Goal: Task Accomplishment & Management: Use online tool/utility

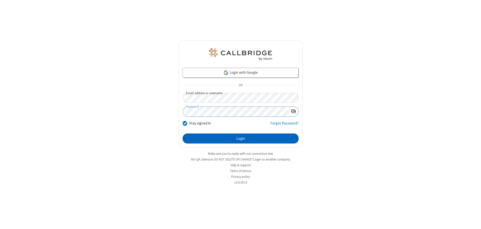
click at [240, 139] on button "Login" at bounding box center [240, 139] width 116 height 10
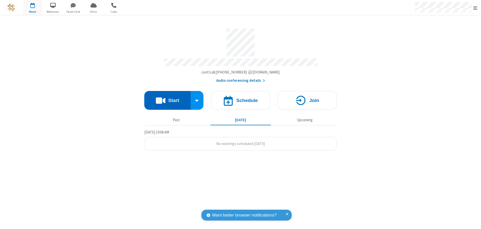
click at [167, 98] on button "Start" at bounding box center [167, 100] width 46 height 19
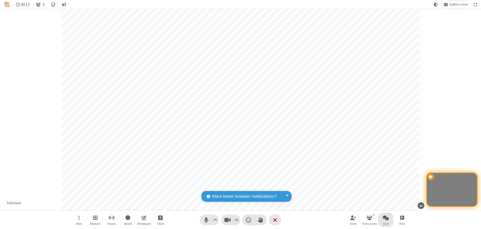
click at [385, 218] on span "Open chat" at bounding box center [385, 218] width 6 height 6
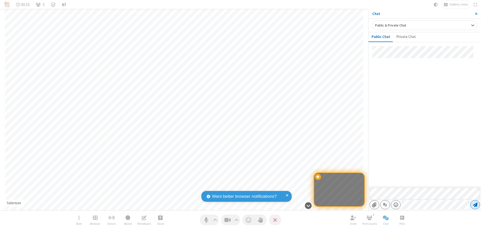
click at [475, 205] on span "Send message" at bounding box center [475, 204] width 5 height 5
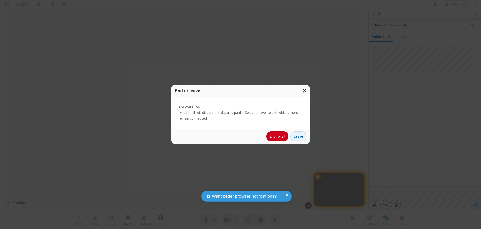
click at [277, 137] on button "End for all" at bounding box center [277, 137] width 22 height 10
